Goal: Information Seeking & Learning: Learn about a topic

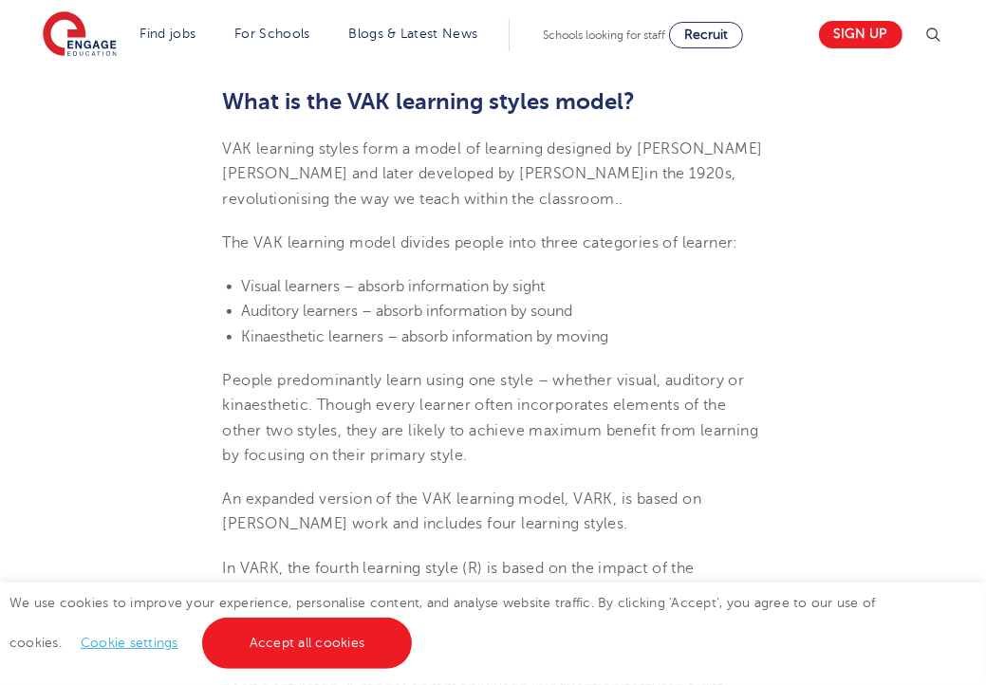
scroll to position [661, 0]
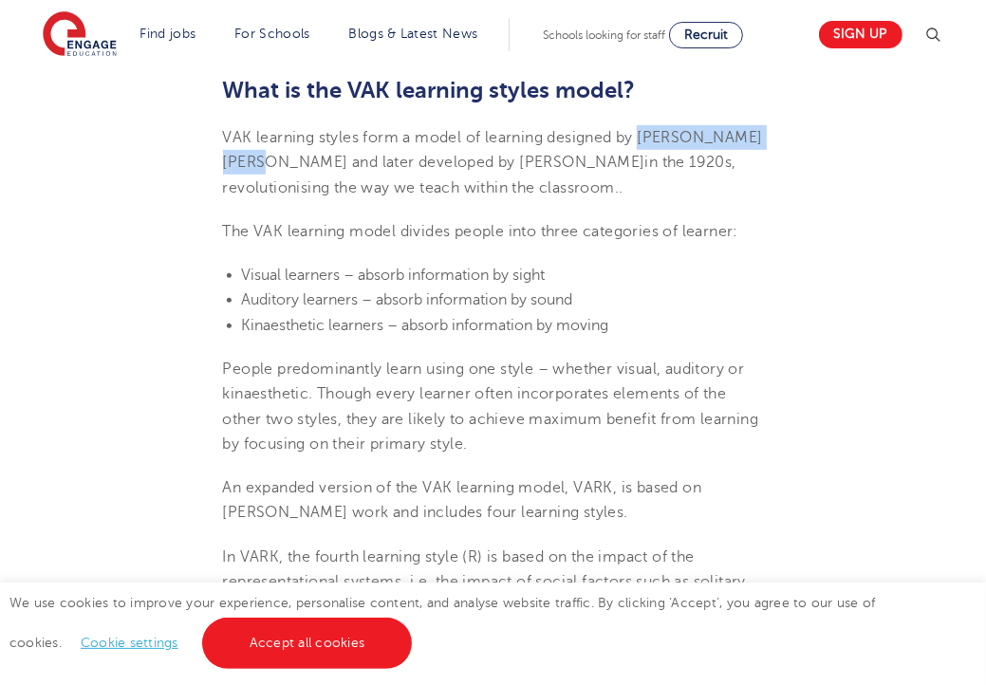
drag, startPoint x: 644, startPoint y: 138, endPoint x: 270, endPoint y: 169, distance: 375.2
click at [270, 169] on span "VAK learning styles form a model of learning designed by [PERSON_NAME] [PERSON_…" at bounding box center [493, 162] width 540 height 67
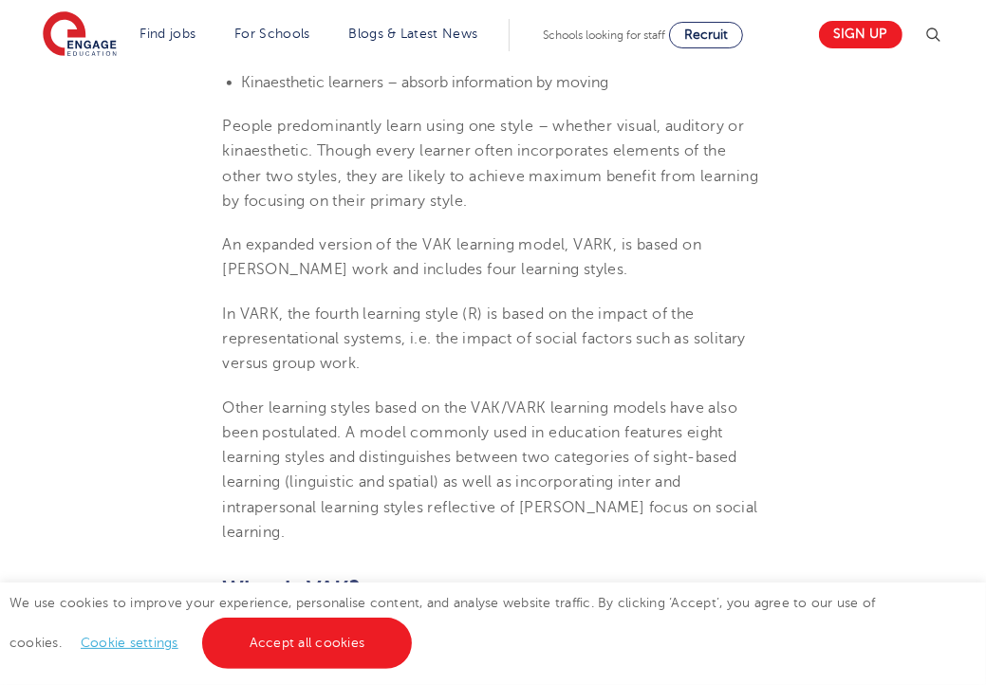
scroll to position [892, 0]
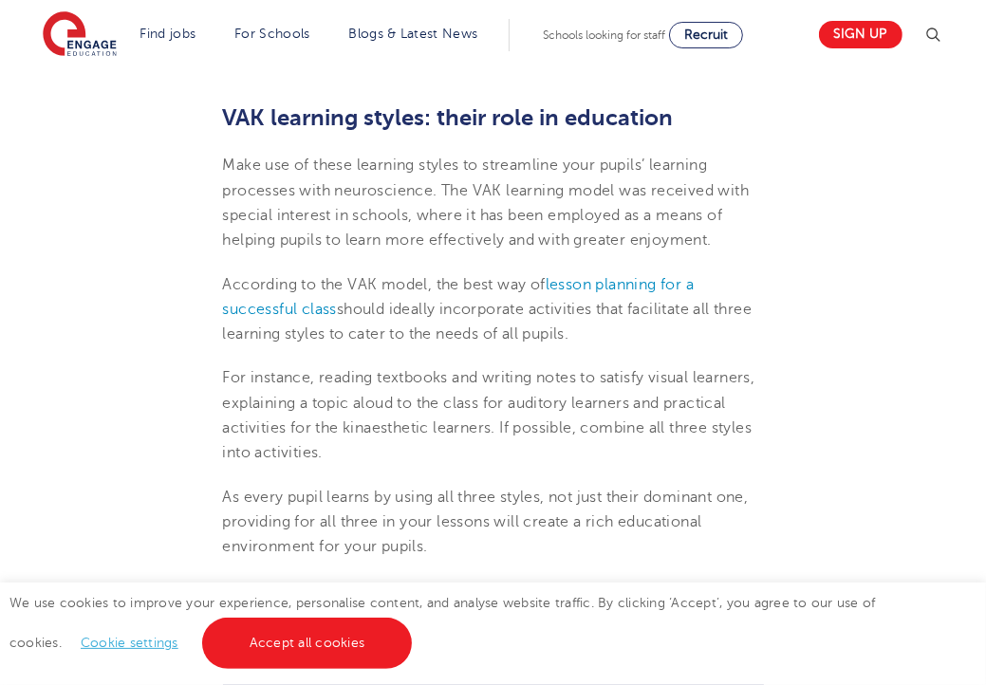
scroll to position [2550, 0]
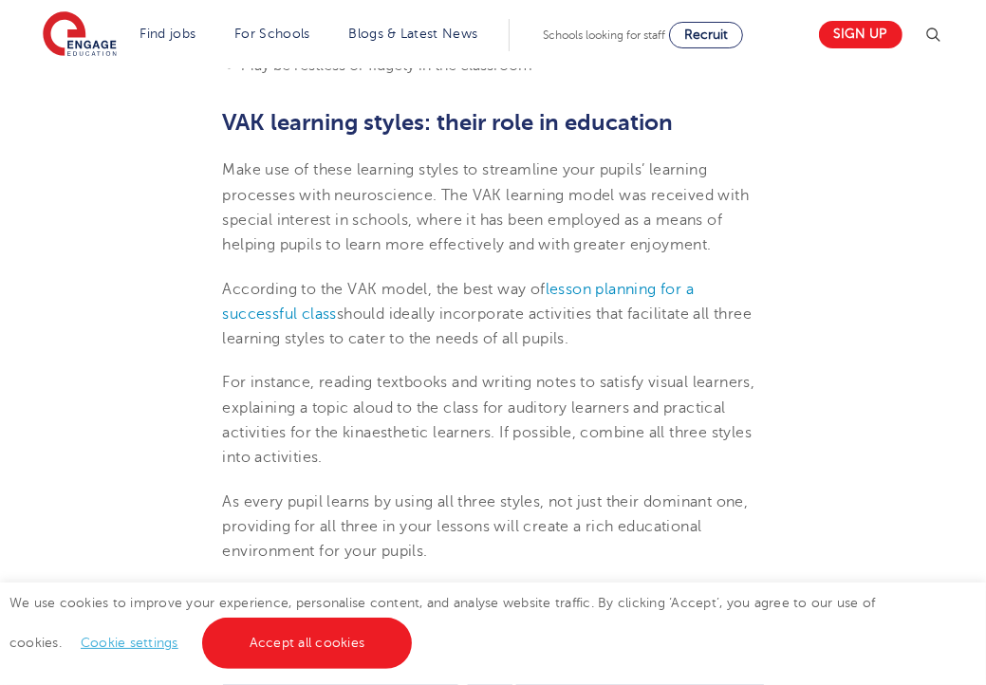
click at [536, 350] on p "According to the VAK model, the best way of lesson planning for a successful cl…" at bounding box center [493, 314] width 541 height 75
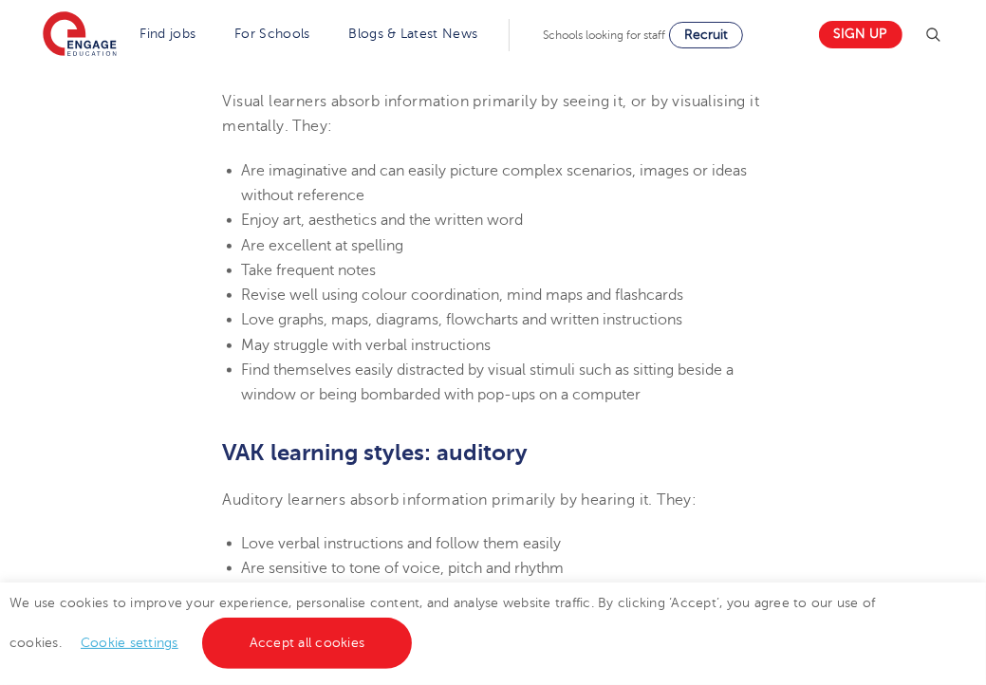
scroll to position [1460, 0]
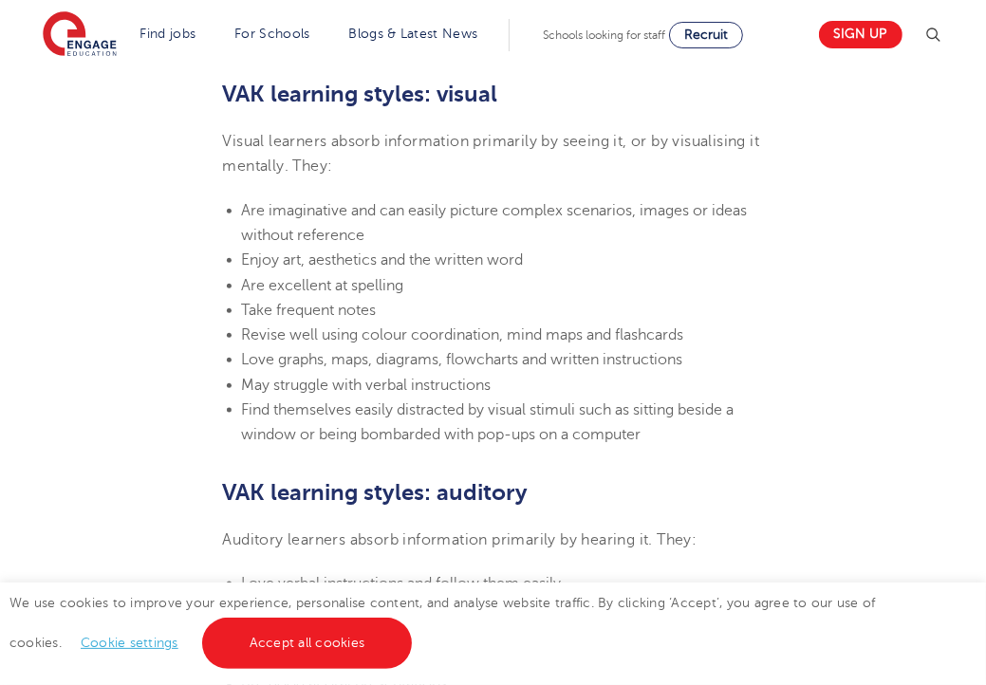
click at [411, 289] on li "Are excellent at spelling" at bounding box center [503, 285] width 522 height 25
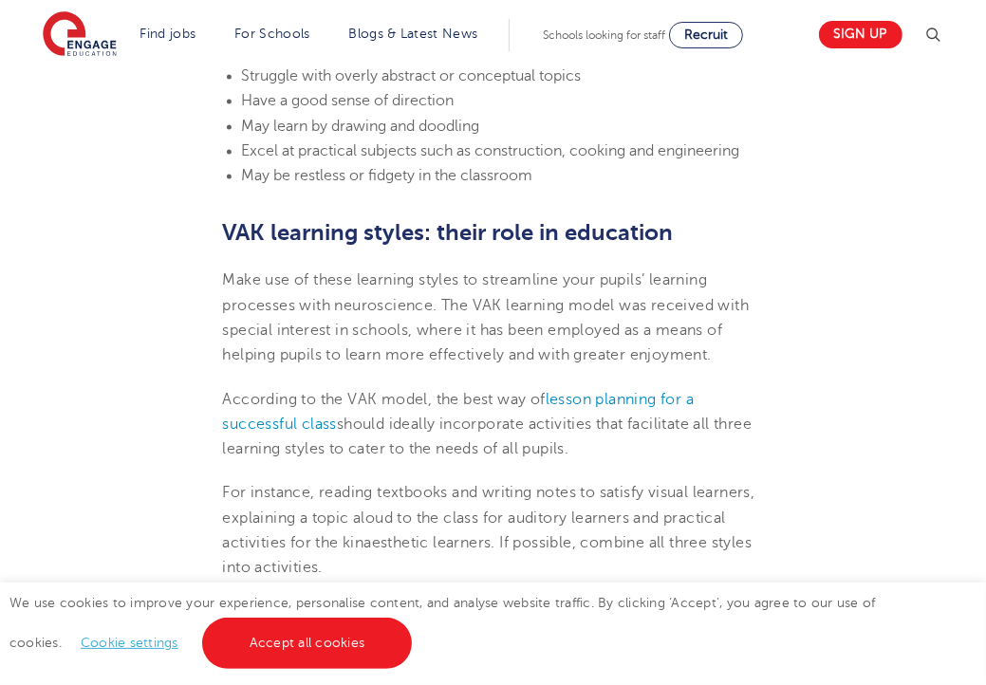
scroll to position [2456, 0]
